Goal: Book appointment/travel/reservation

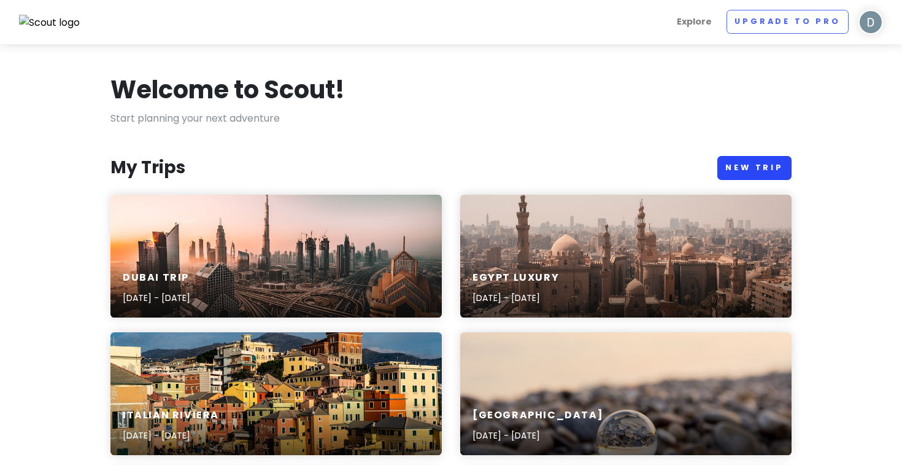
click at [770, 157] on link "New Trip" at bounding box center [755, 168] width 74 height 24
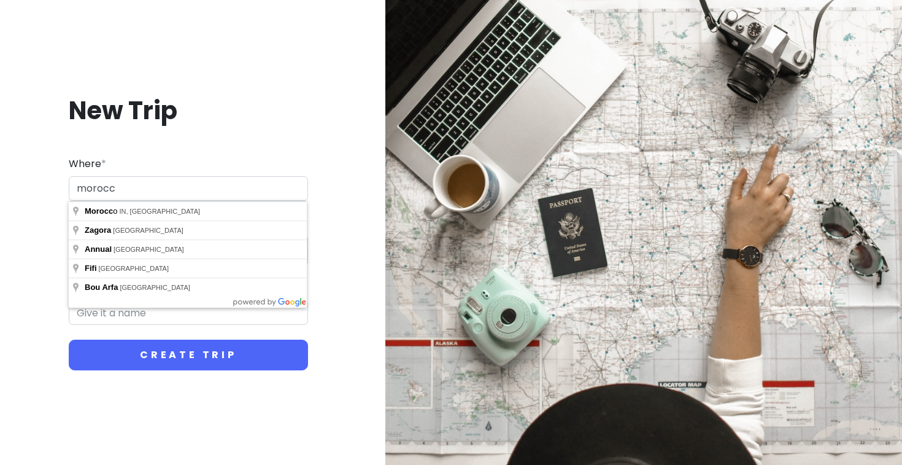
click at [107, 188] on input "morocc" at bounding box center [188, 188] width 239 height 25
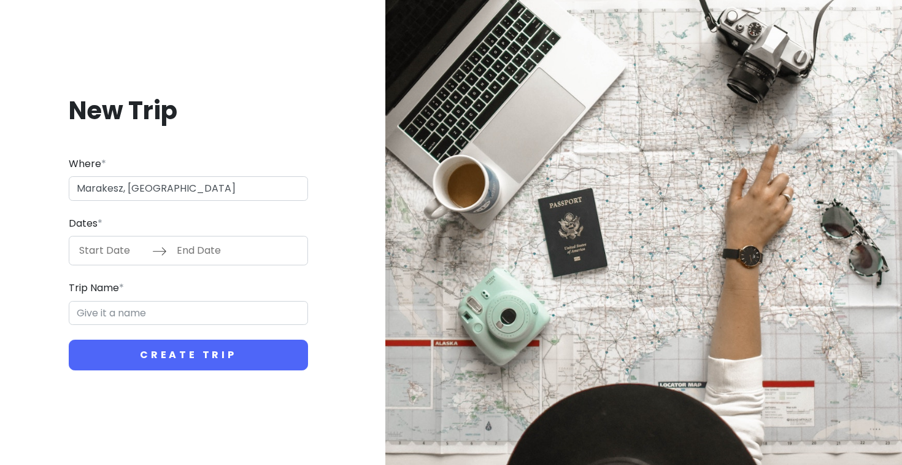
type input "[GEOGRAPHIC_DATA], [GEOGRAPHIC_DATA]"
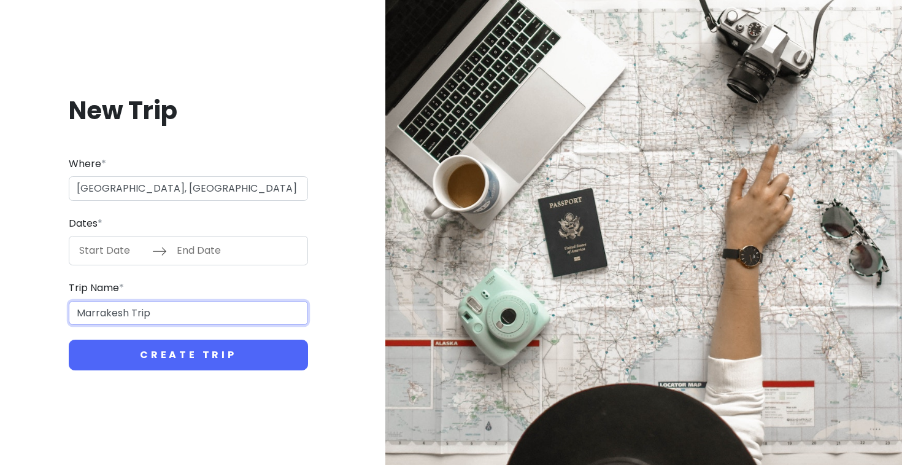
click at [112, 311] on input "Marrakesh Trip" at bounding box center [188, 313] width 239 height 25
type input "Morocoo Trip"
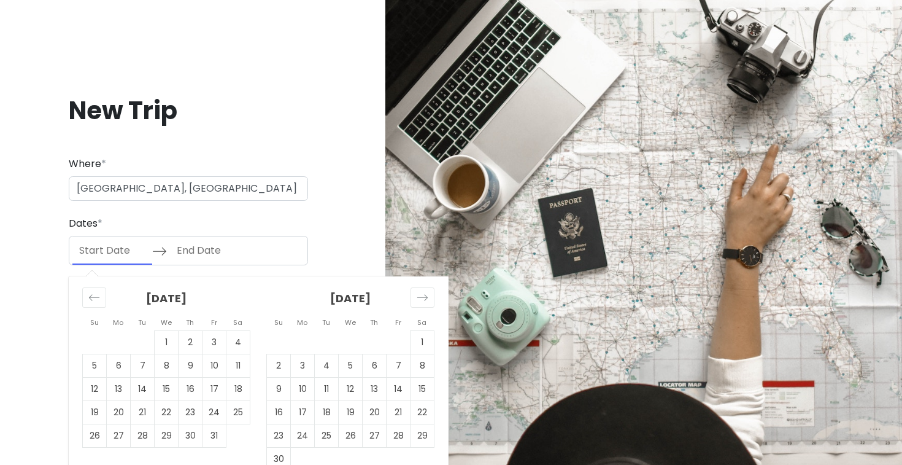
click at [106, 254] on input "Start Date" at bounding box center [112, 250] width 80 height 28
click at [427, 300] on icon "Move forward to switch to the next month." at bounding box center [423, 298] width 12 height 12
click at [326, 402] on td "23" at bounding box center [327, 412] width 24 height 23
type input "[DATE]"
click at [327, 407] on td "23" at bounding box center [327, 412] width 24 height 23
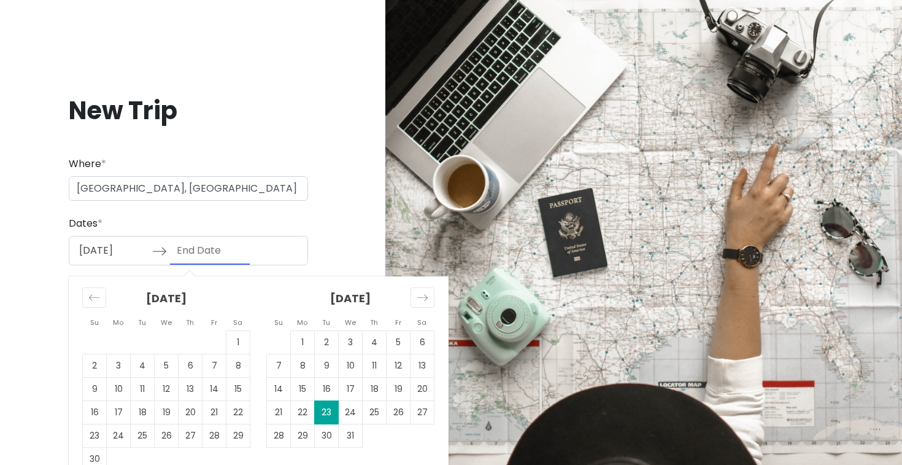
type input "[DATE]"
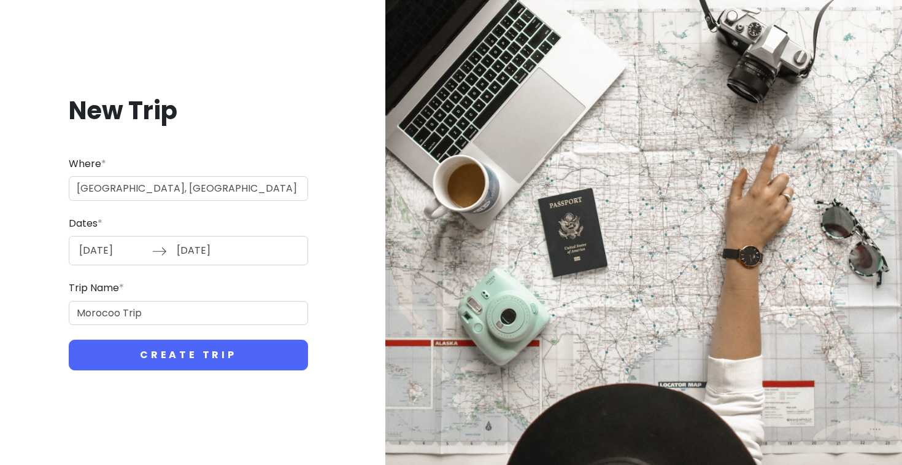
click at [242, 247] on input "[DATE]" at bounding box center [210, 250] width 80 height 28
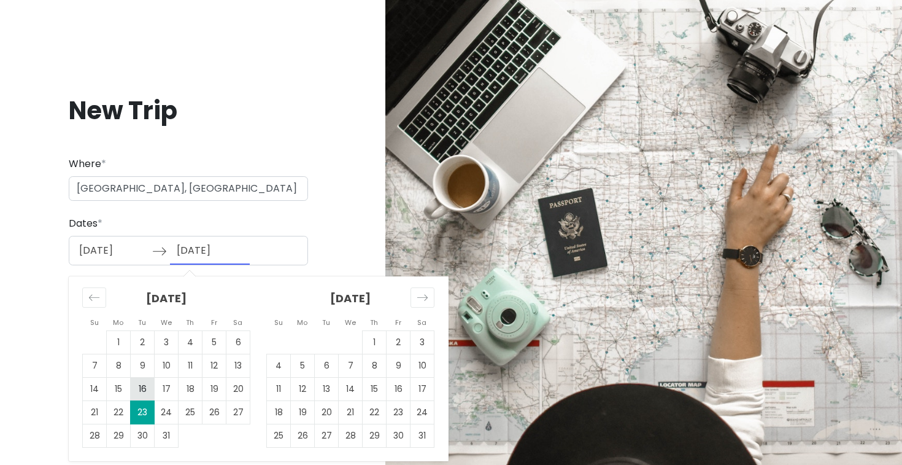
click at [136, 385] on td "16" at bounding box center [143, 388] width 24 height 23
type input "[DATE]"
click at [137, 380] on td "16" at bounding box center [143, 388] width 24 height 23
type input "[DATE]"
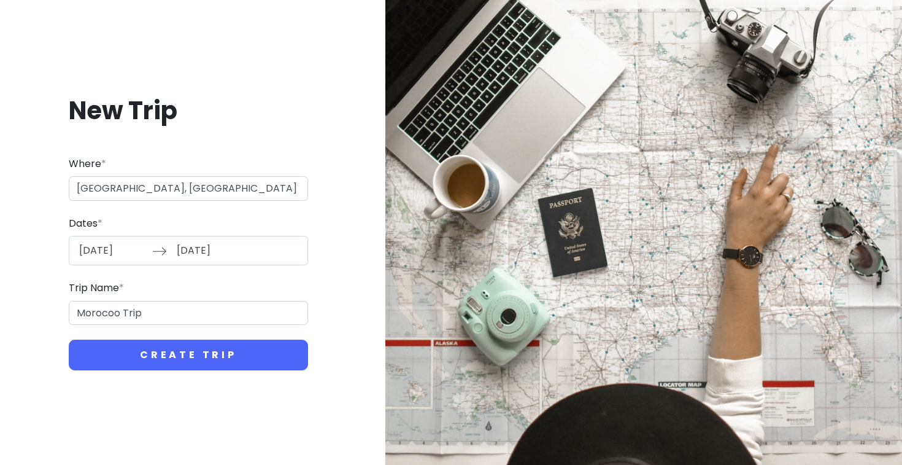
click at [135, 256] on input "[DATE]" at bounding box center [112, 250] width 80 height 28
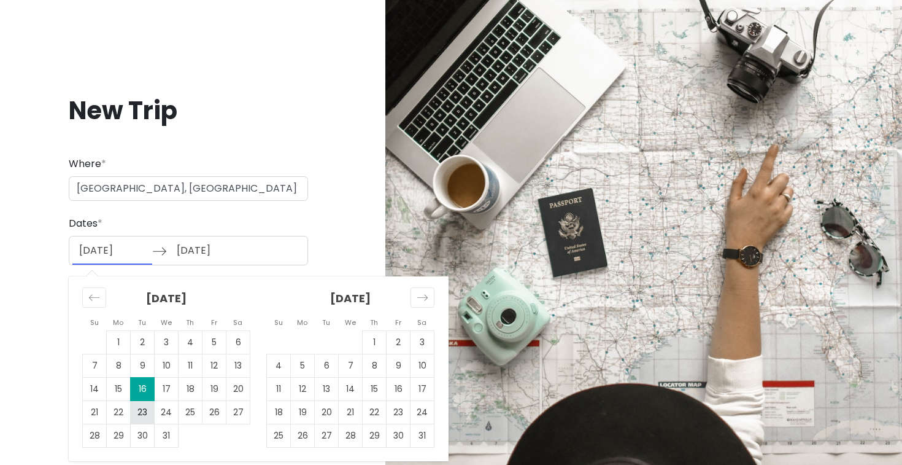
click at [147, 410] on td "23" at bounding box center [143, 412] width 24 height 23
type input "[DATE]"
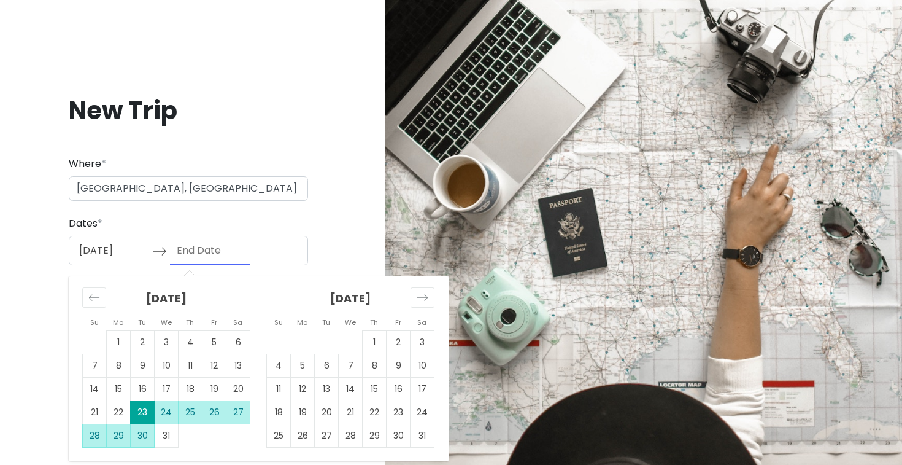
click at [142, 431] on td "30" at bounding box center [143, 435] width 24 height 23
type input "[DATE]"
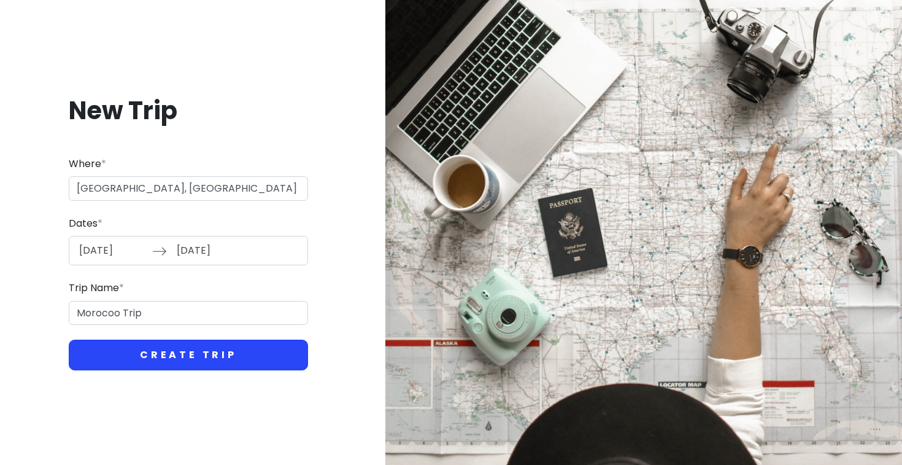
click at [198, 352] on button "Create Trip" at bounding box center [188, 354] width 239 height 31
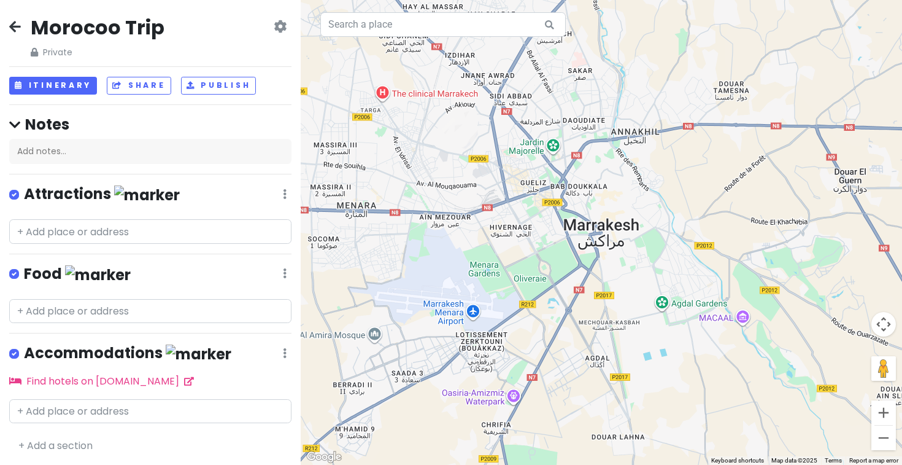
click at [144, 328] on div "Morocoo Trip Private Change Dates Make a Copy Delete Trip Go Pro ⚡️ Give Feedba…" at bounding box center [150, 232] width 301 height 465
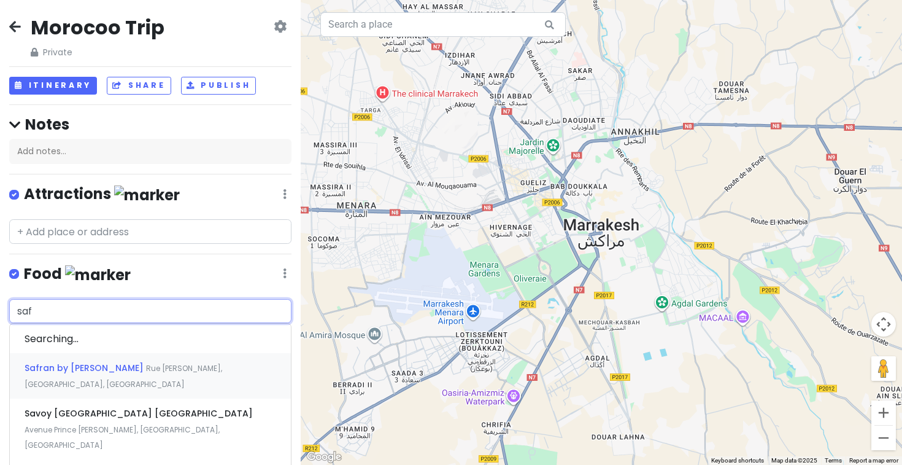
type input "safr"
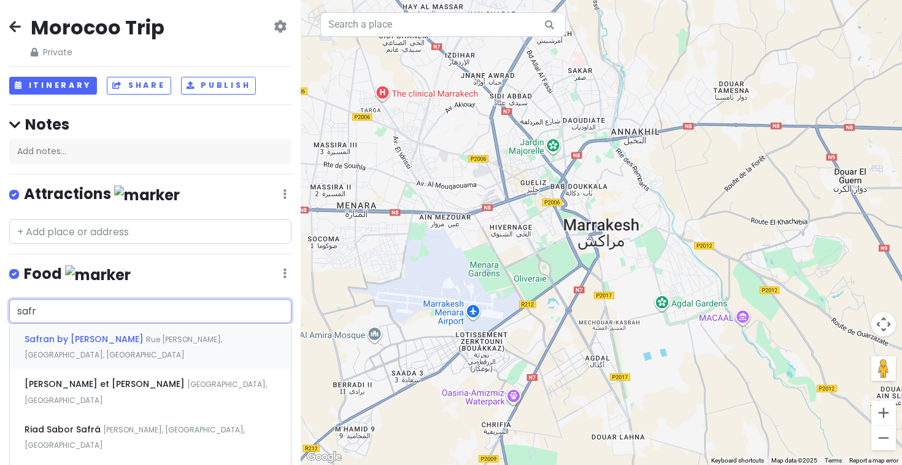
click at [164, 336] on span "Rue [PERSON_NAME], [GEOGRAPHIC_DATA], [GEOGRAPHIC_DATA]" at bounding box center [124, 347] width 198 height 26
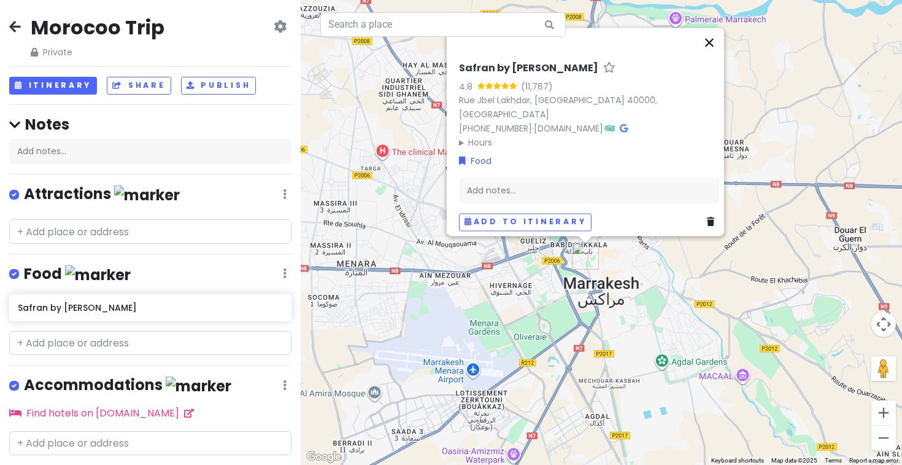
click at [724, 50] on button "Close" at bounding box center [709, 42] width 29 height 29
